Goal: Navigation & Orientation: Find specific page/section

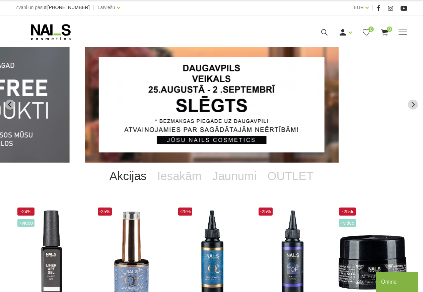
scroll to position [103, 0]
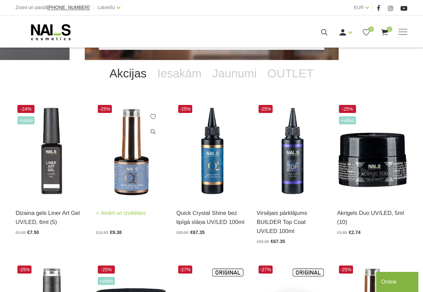
click at [129, 144] on img at bounding box center [131, 151] width 70 height 97
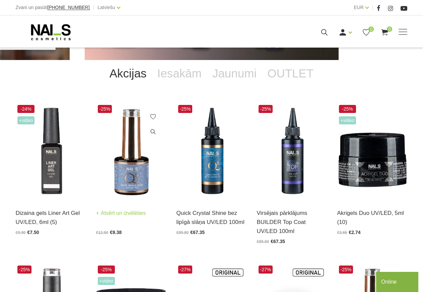
scroll to position [171, 0]
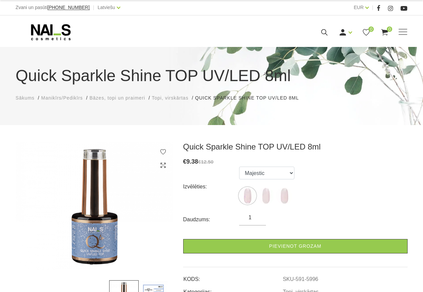
click at [60, 98] on span "Manikīrs/Pedikīrs" at bounding box center [62, 97] width 42 height 5
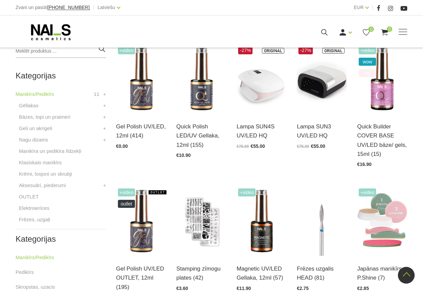
scroll to position [137, 0]
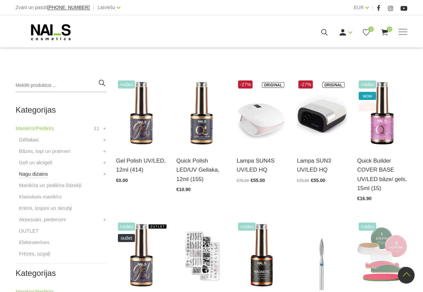
click at [36, 175] on link "Nagu dizains" at bounding box center [33, 174] width 29 height 8
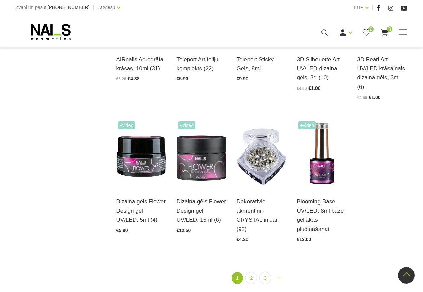
scroll to position [649, 0]
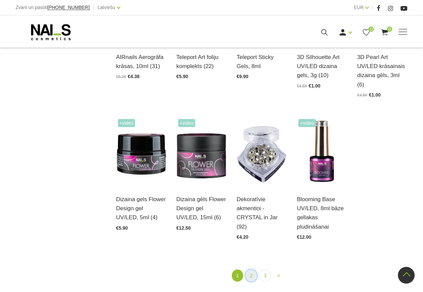
click at [253, 269] on link "2" at bounding box center [251, 275] width 11 height 12
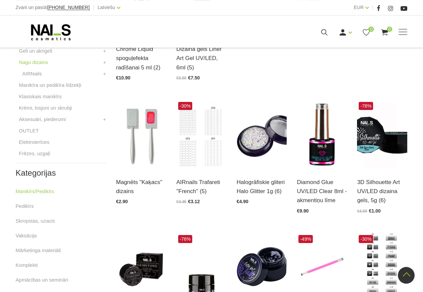
scroll to position [240, 0]
